Goal: Information Seeking & Learning: Compare options

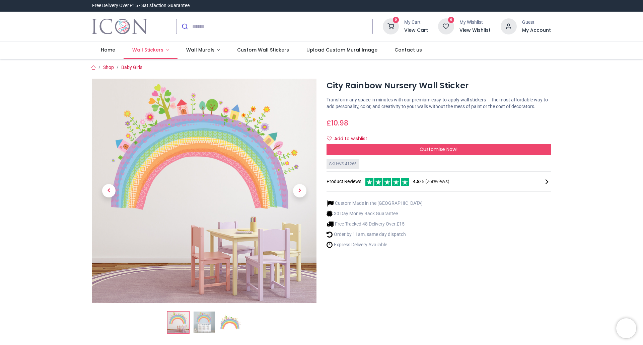
click at [161, 52] on span "Wall Stickers" at bounding box center [147, 50] width 31 height 7
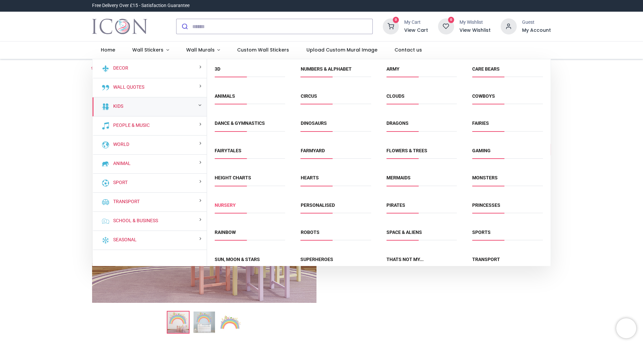
click at [224, 207] on link "Nursery" at bounding box center [225, 205] width 21 height 5
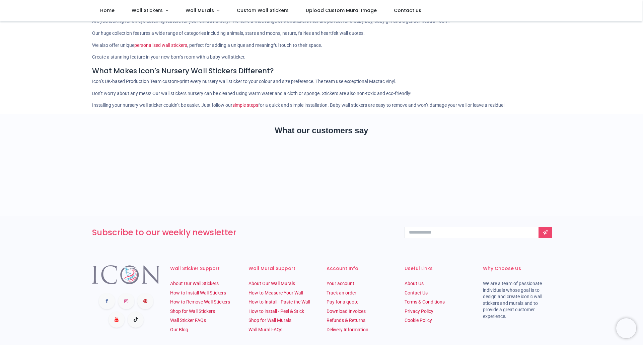
scroll to position [60, 0]
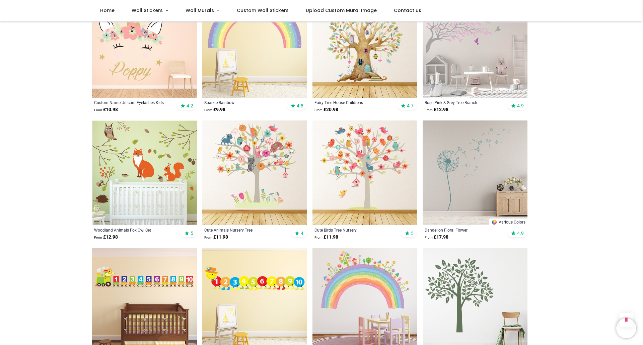
scroll to position [529, 0]
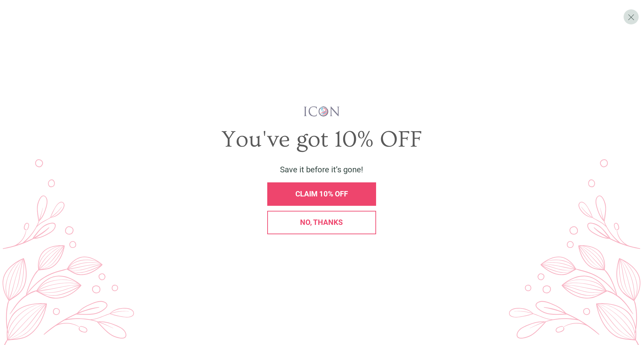
click at [330, 199] on div "CLAIM 10% OFF" at bounding box center [321, 194] width 109 height 23
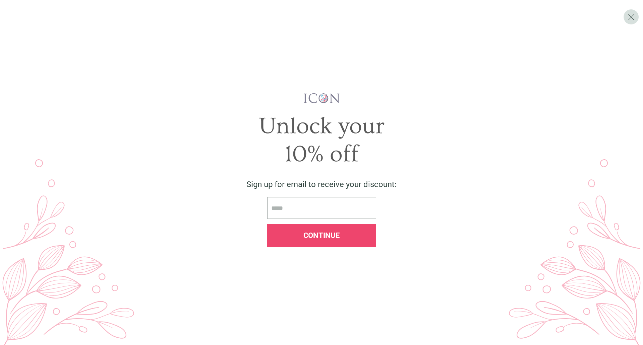
click at [330, 200] on input "email" at bounding box center [321, 208] width 109 height 22
type input "**********"
click at [336, 233] on span "Continue" at bounding box center [322, 236] width 36 height 8
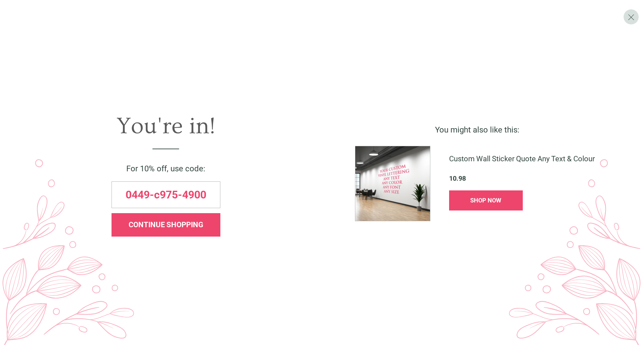
click at [197, 195] on span "0449-c975-4900" at bounding box center [166, 195] width 81 height 11
click at [207, 194] on div "0449-c975-4900" at bounding box center [166, 195] width 109 height 27
click at [188, 225] on span "CONTINUE SHOPPING" at bounding box center [166, 225] width 75 height 8
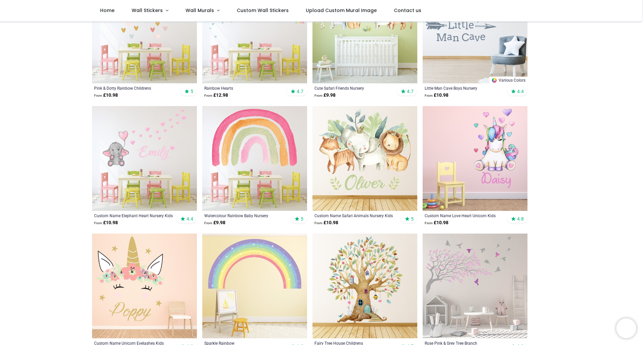
scroll to position [201, 0]
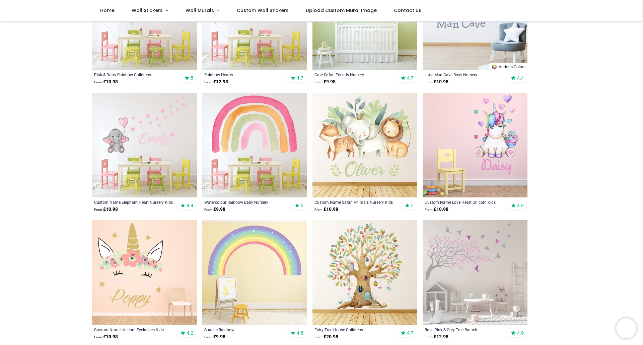
click at [374, 250] on img at bounding box center [365, 272] width 105 height 105
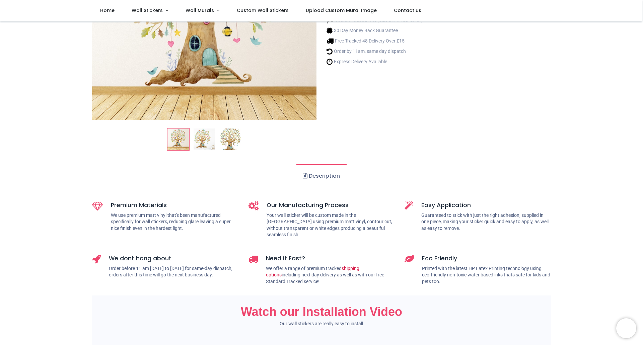
scroll to position [134, 0]
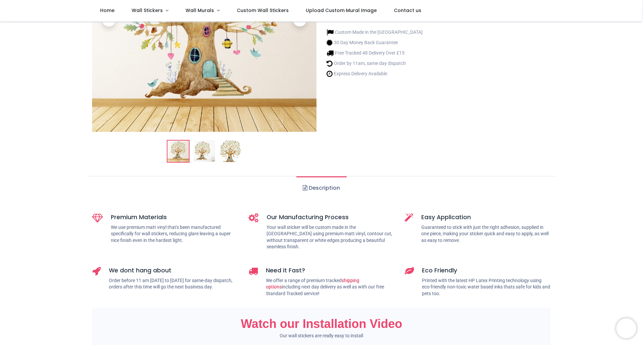
click at [322, 186] on link "Description" at bounding box center [322, 188] width 50 height 23
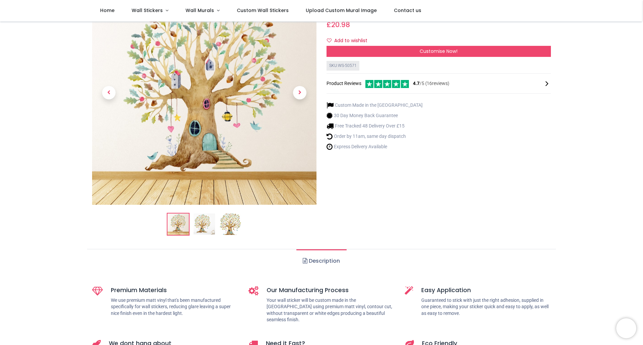
scroll to position [0, 0]
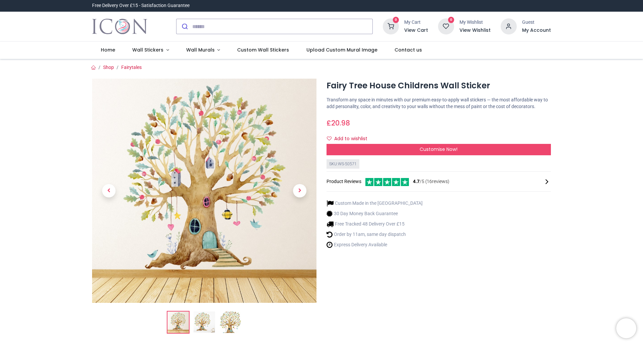
click at [198, 328] on img at bounding box center [204, 322] width 21 height 21
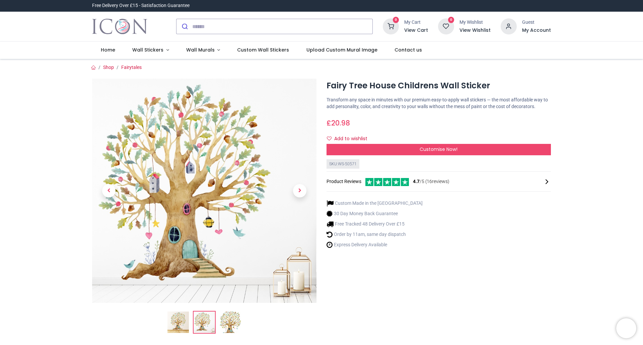
click at [223, 327] on img at bounding box center [230, 322] width 21 height 21
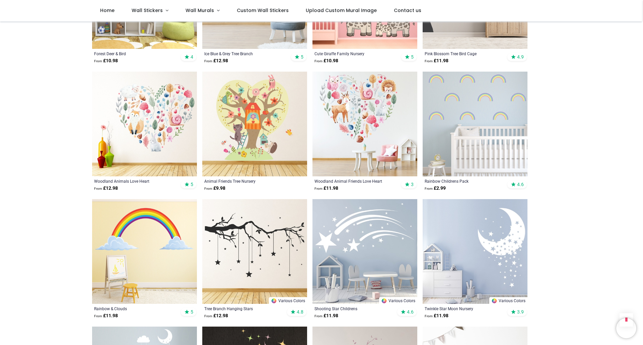
scroll to position [1374, 0]
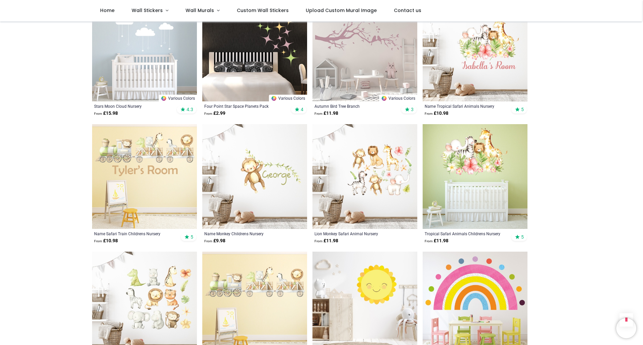
scroll to position [1843, 0]
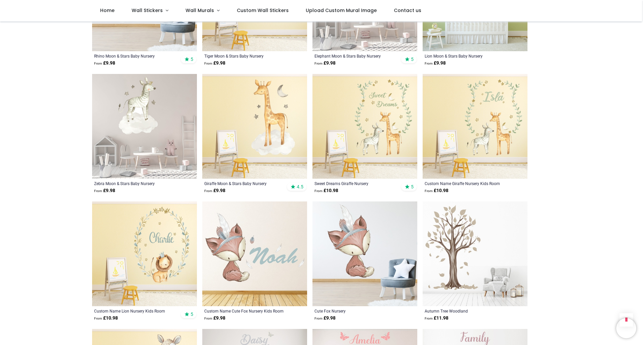
scroll to position [3485, 0]
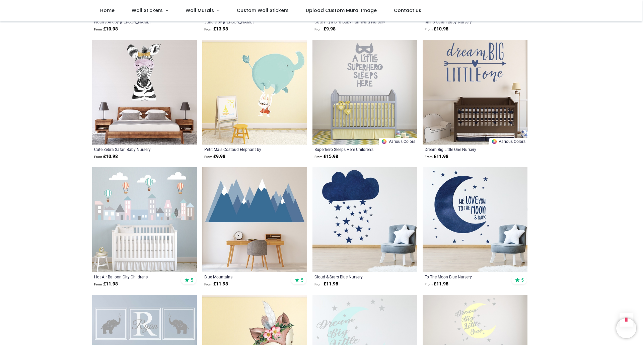
scroll to position [962, 0]
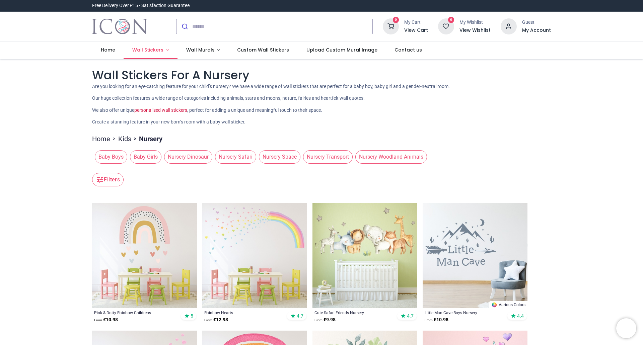
click at [156, 50] on span "Wall Stickers" at bounding box center [147, 50] width 31 height 7
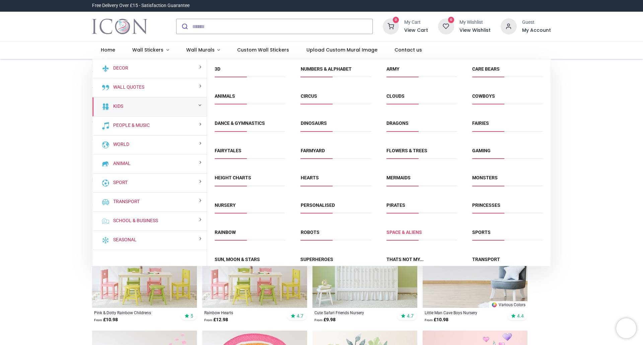
click at [402, 235] on link "Space & Aliens" at bounding box center [405, 232] width 36 height 5
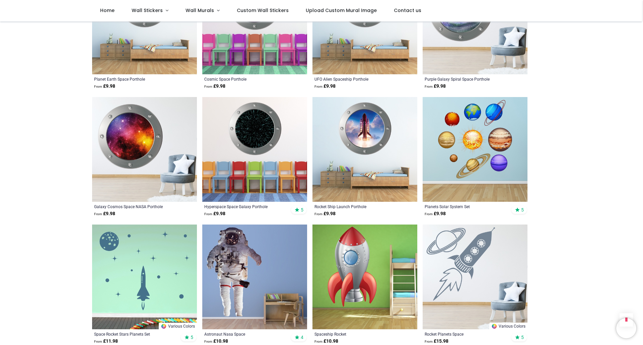
scroll to position [369, 0]
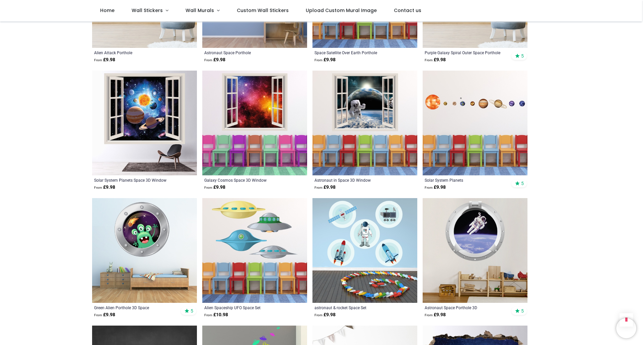
scroll to position [1139, 0]
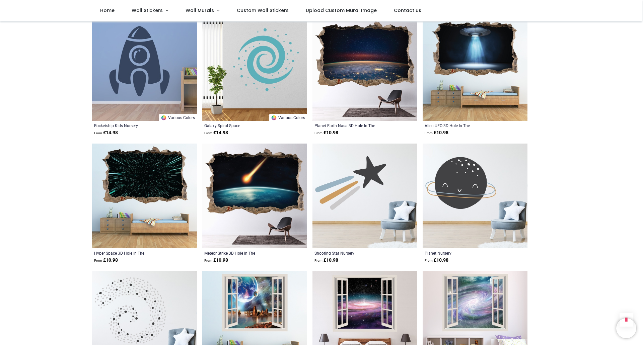
scroll to position [2882, 0]
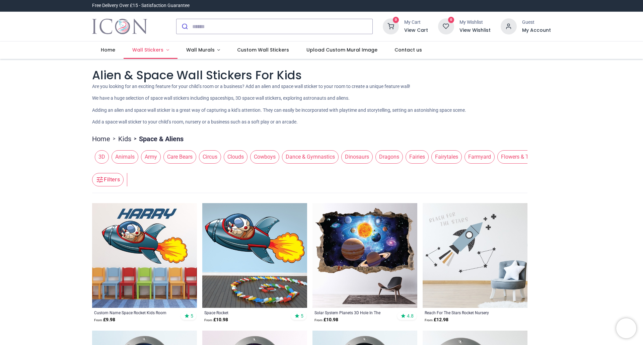
click at [146, 51] on span "Wall Stickers" at bounding box center [147, 50] width 31 height 7
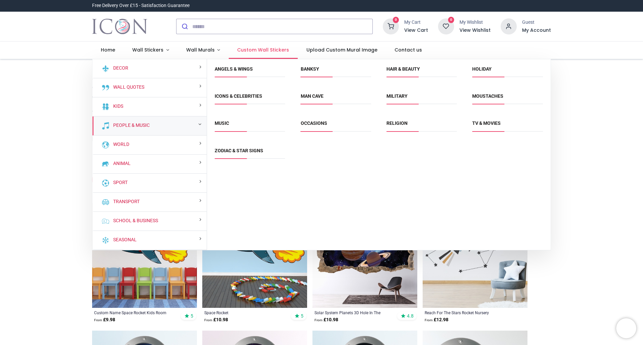
click at [251, 52] on span "Custom Wall Stickers" at bounding box center [263, 50] width 52 height 7
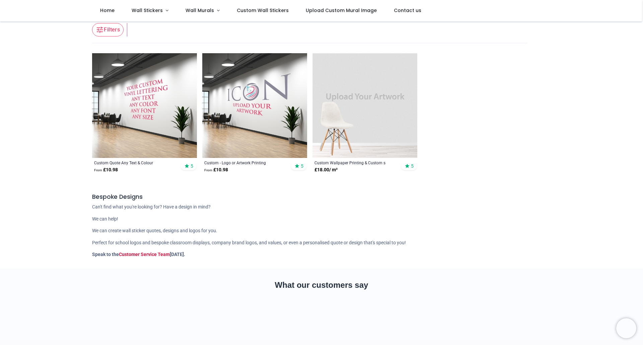
scroll to position [168, 0]
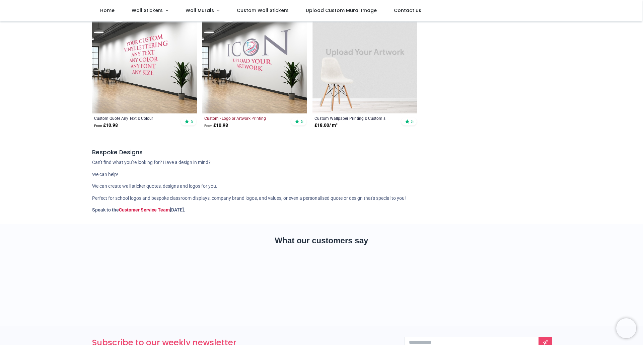
click at [263, 117] on div "Custom - Logo or Artwork Printing" at bounding box center [244, 118] width 81 height 5
